Goal: Task Accomplishment & Management: Manage account settings

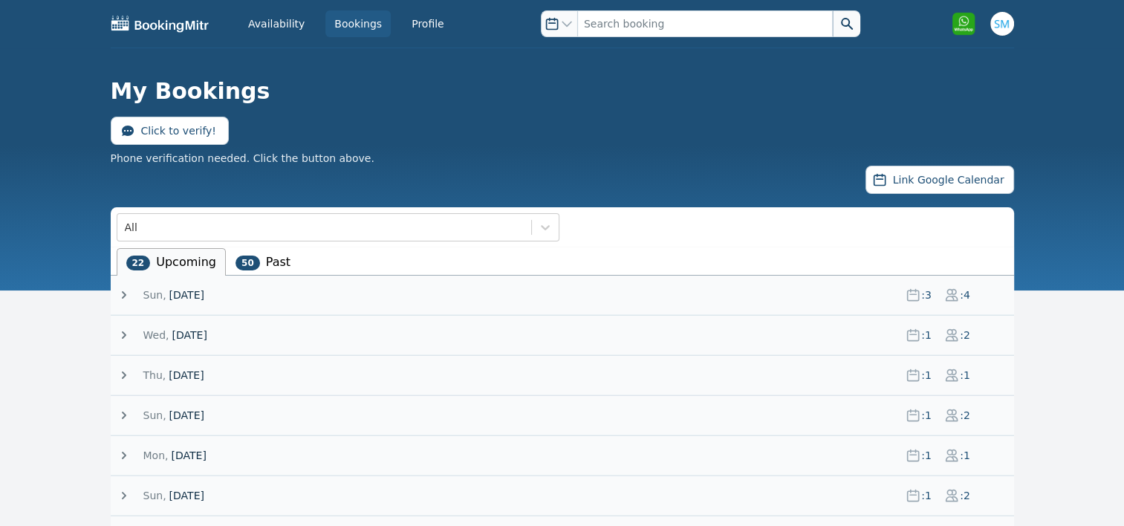
click at [124, 374] on icon at bounding box center [124, 375] width 4 height 7
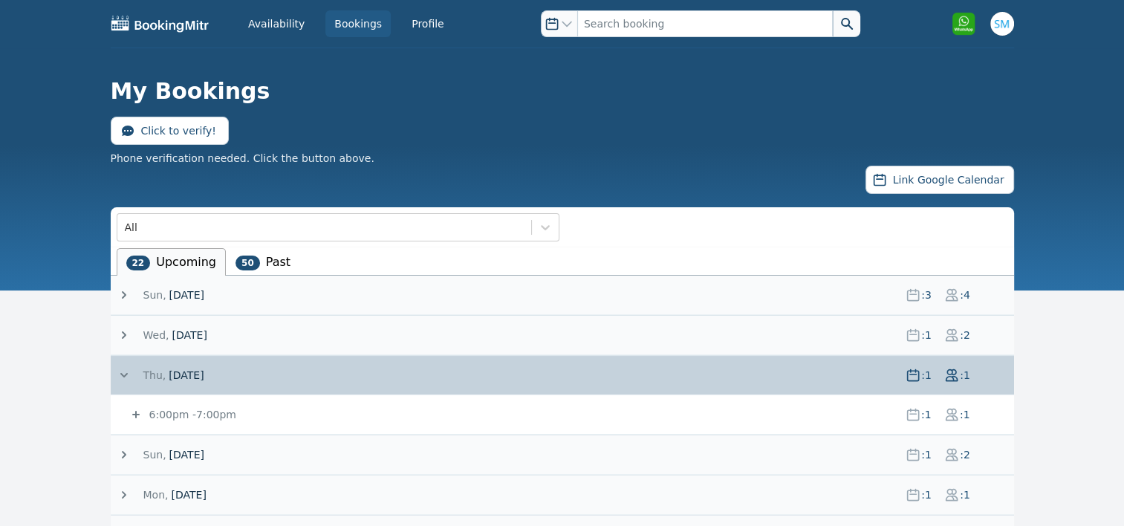
click at [131, 416] on icon at bounding box center [136, 414] width 15 height 15
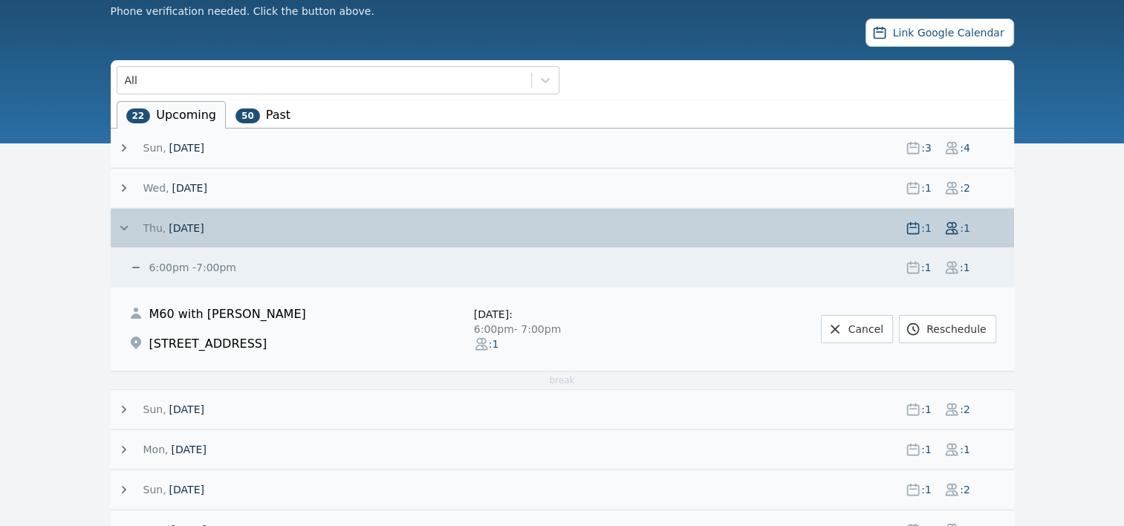
scroll to position [148, 0]
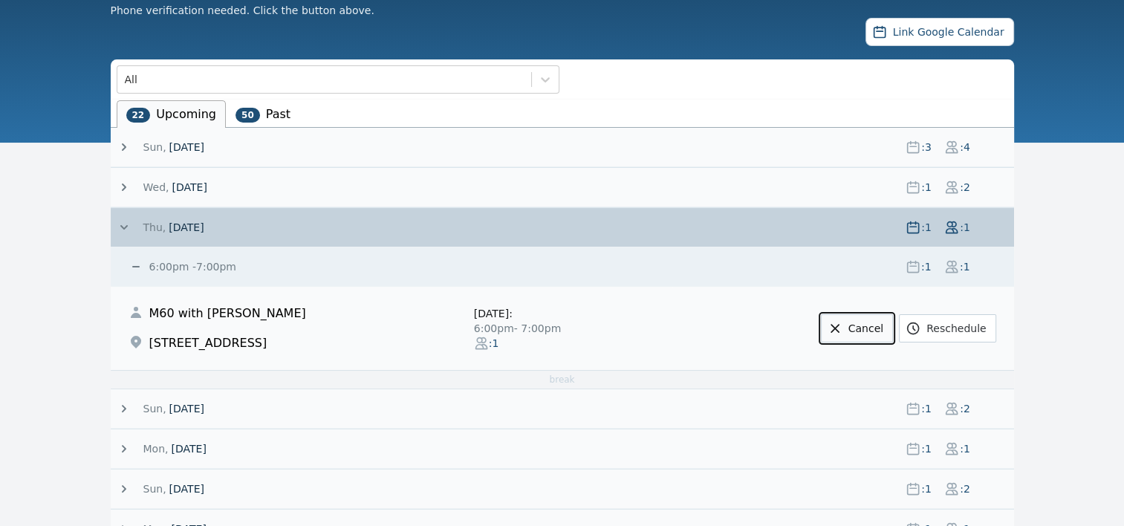
click at [873, 321] on link "Cancel" at bounding box center [857, 328] width 72 height 28
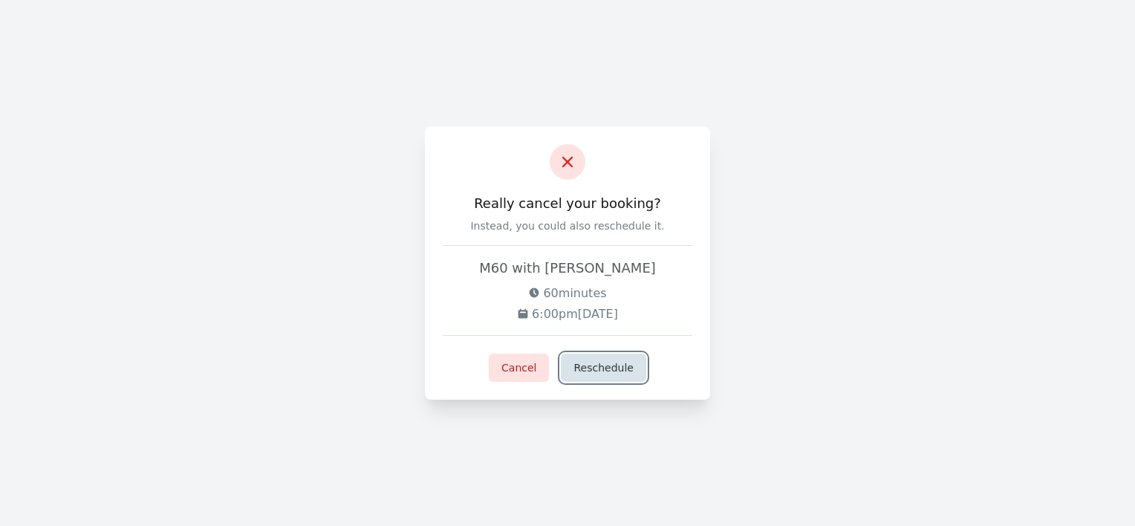
click at [591, 364] on button "Reschedule" at bounding box center [603, 368] width 85 height 28
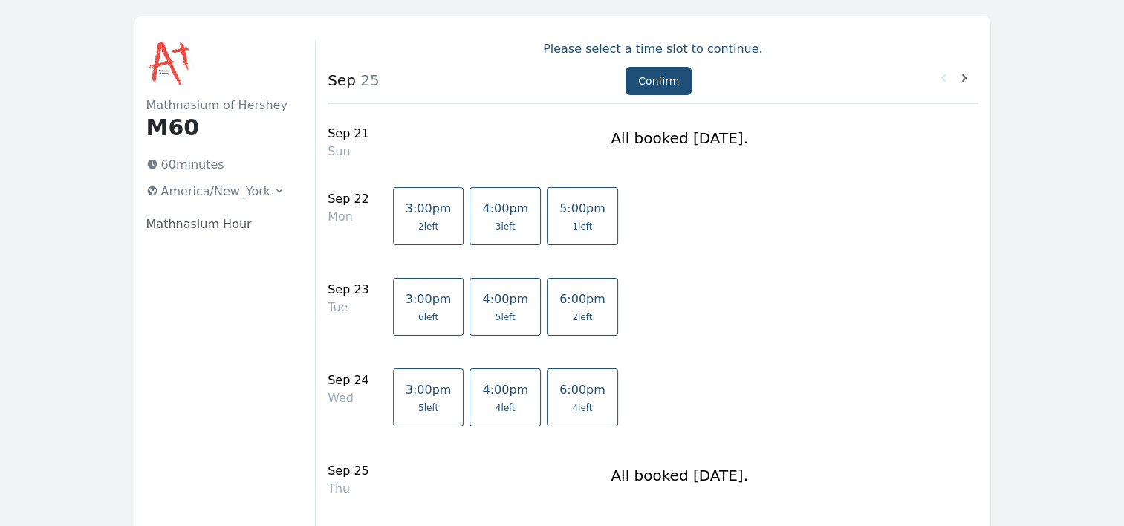
scroll to position [56, 0]
click at [483, 306] on link "4:00pm 5 left" at bounding box center [505, 305] width 71 height 58
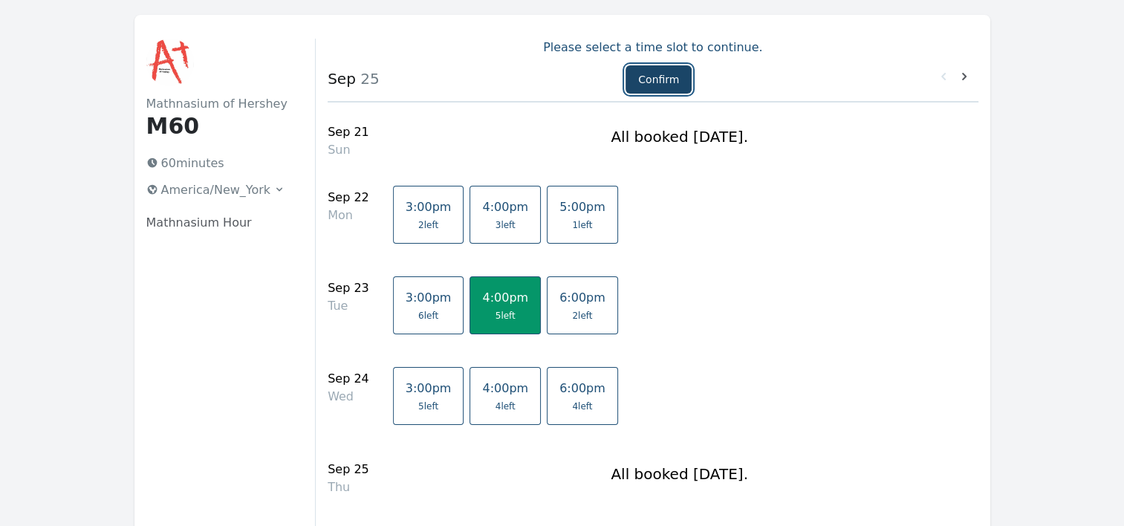
click at [639, 79] on button "Confirm" at bounding box center [659, 79] width 66 height 28
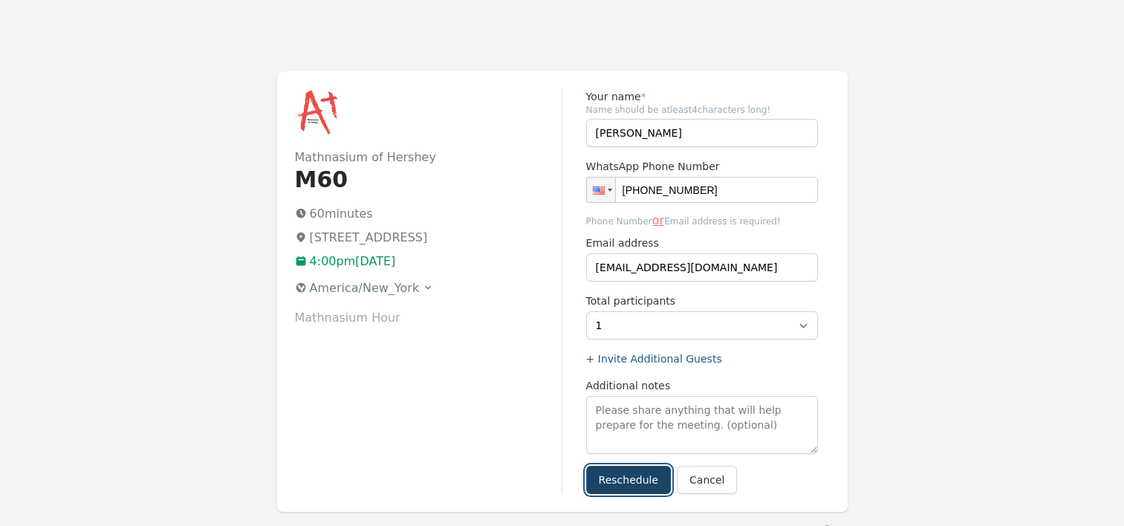
click at [638, 481] on button "Reschedule" at bounding box center [628, 480] width 85 height 28
